Goal: Information Seeking & Learning: Learn about a topic

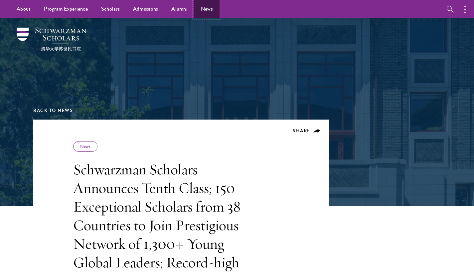
click at [194, 15] on link "News" at bounding box center [206, 9] width 25 height 18
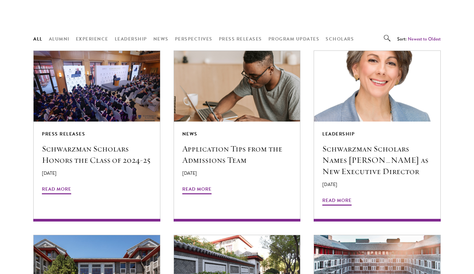
scroll to position [540, 0]
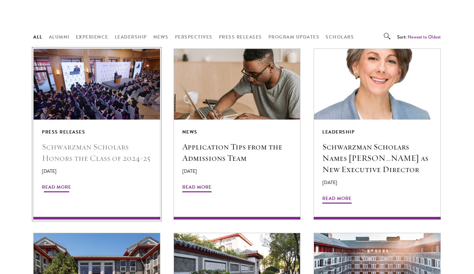
click at [58, 189] on span "Read More" at bounding box center [56, 188] width 29 height 10
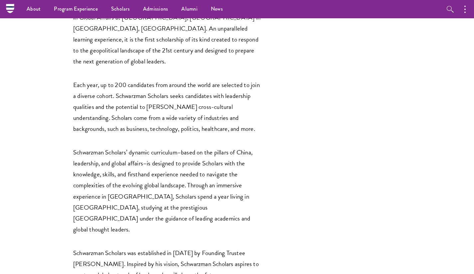
scroll to position [1061, 0]
